Goal: Information Seeking & Learning: Learn about a topic

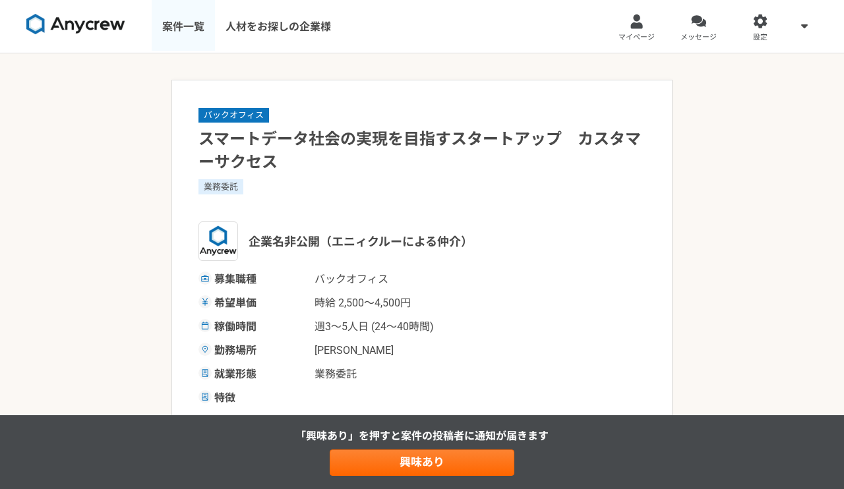
click at [185, 30] on link "案件一覧" at bounding box center [183, 26] width 63 height 53
